Goal: Find specific page/section: Find specific page/section

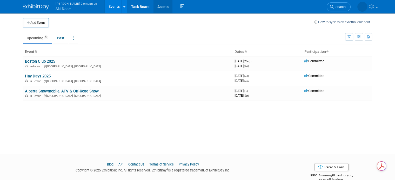
click at [153, 6] on link "Assets" at bounding box center [162, 6] width 19 height 13
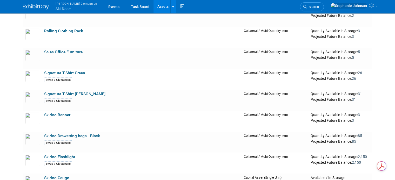
scroll to position [1582, 0]
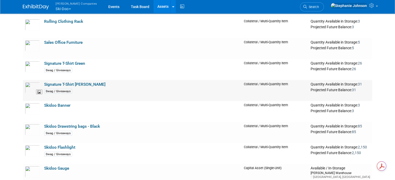
click at [27, 88] on img at bounding box center [32, 87] width 15 height 11
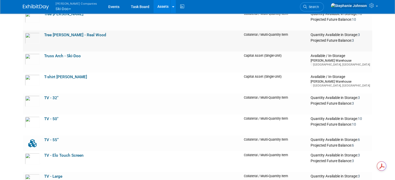
scroll to position [2115, 0]
